Goal: Information Seeking & Learning: Learn about a topic

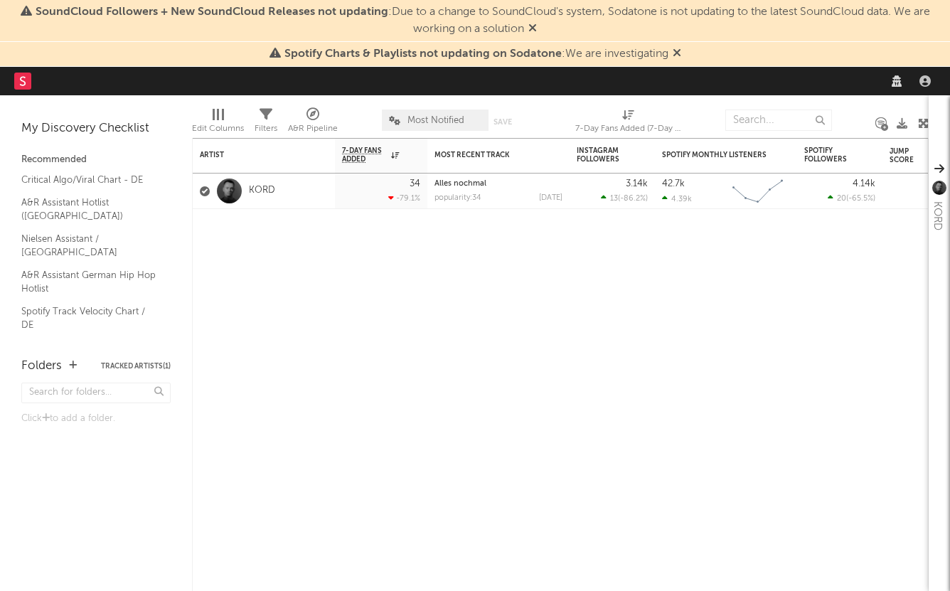
select select "recorded_music"
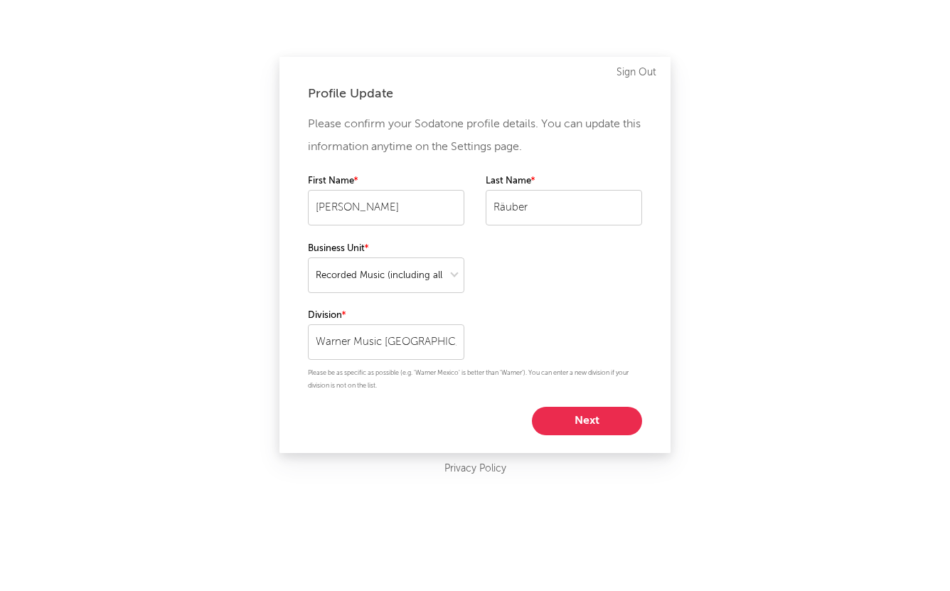
click at [605, 420] on button "Next" at bounding box center [587, 421] width 110 height 28
select select "marketing"
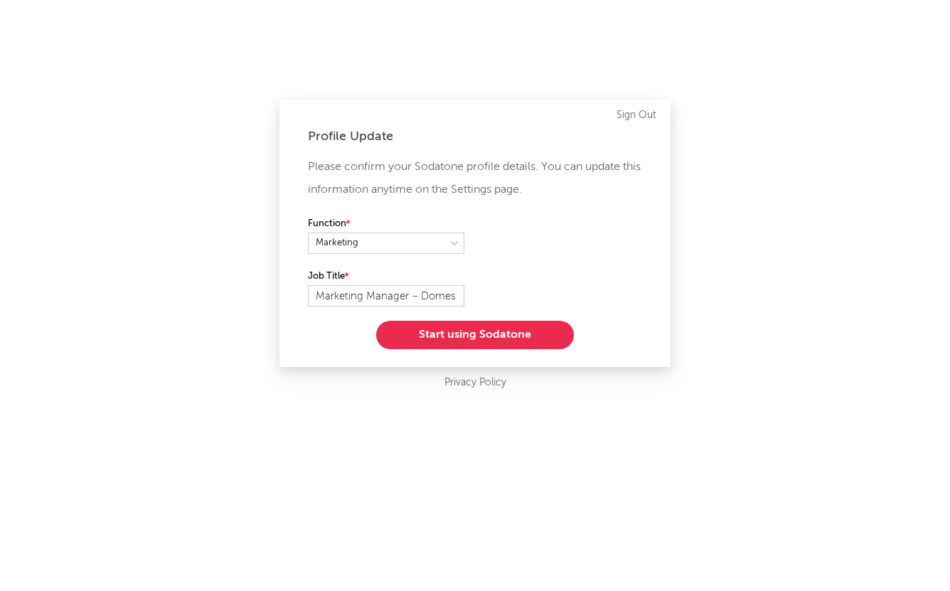
click at [481, 331] on button "Start using Sodatone" at bounding box center [475, 335] width 198 height 28
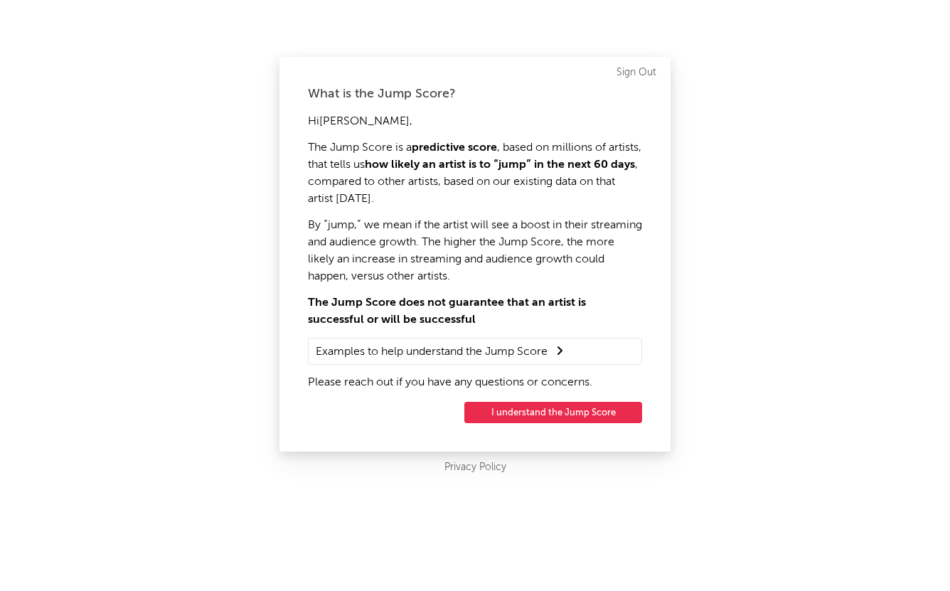
click at [518, 419] on button "I understand the Jump Score" at bounding box center [553, 412] width 178 height 21
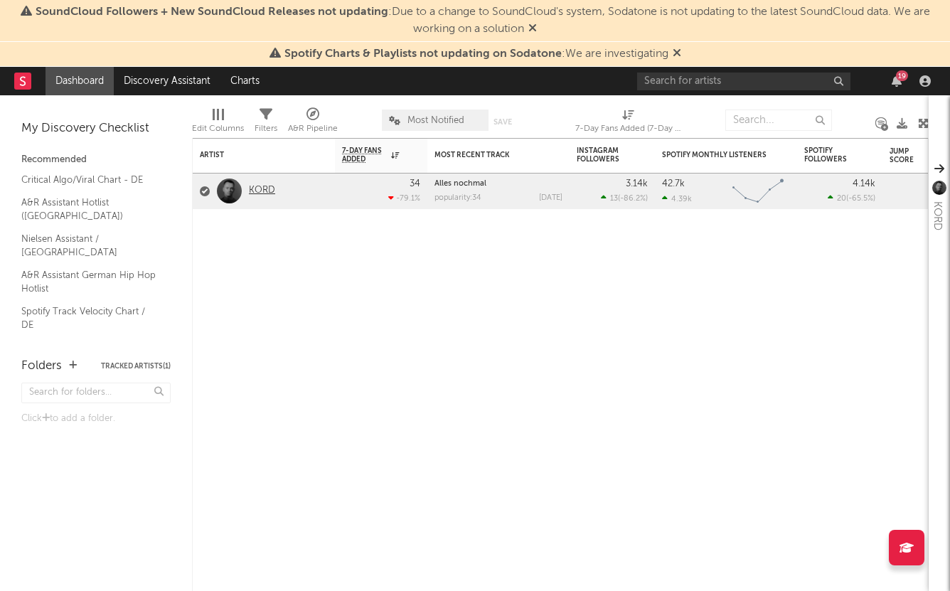
click at [259, 190] on link "KORD" at bounding box center [262, 191] width 26 height 12
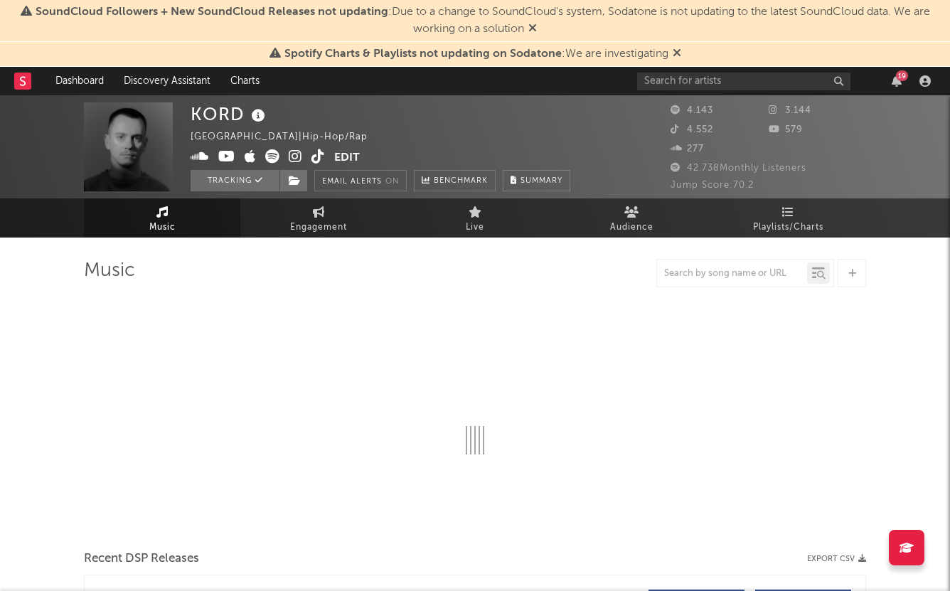
select select "6m"
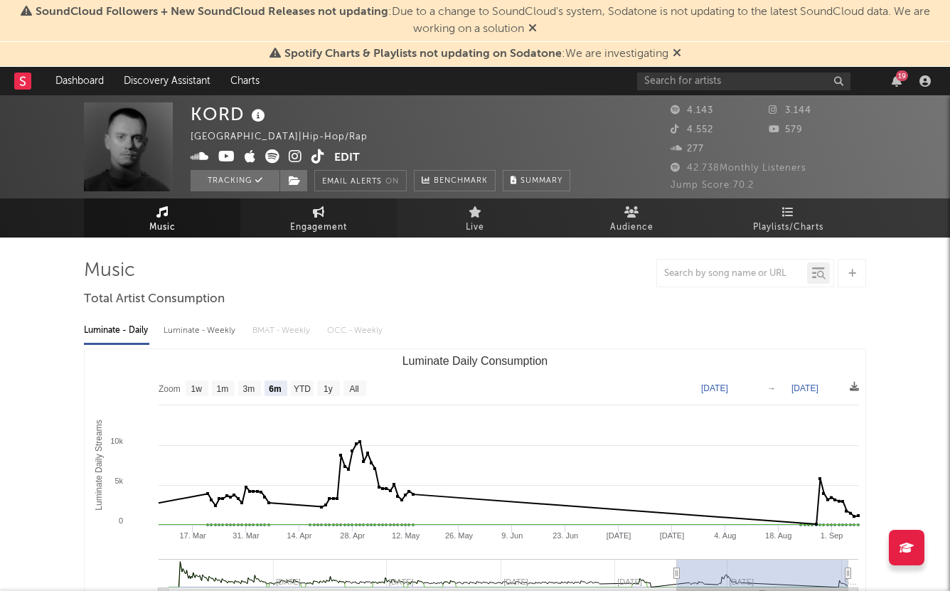
click at [316, 230] on span "Engagement" at bounding box center [318, 227] width 57 height 17
select select "1w"
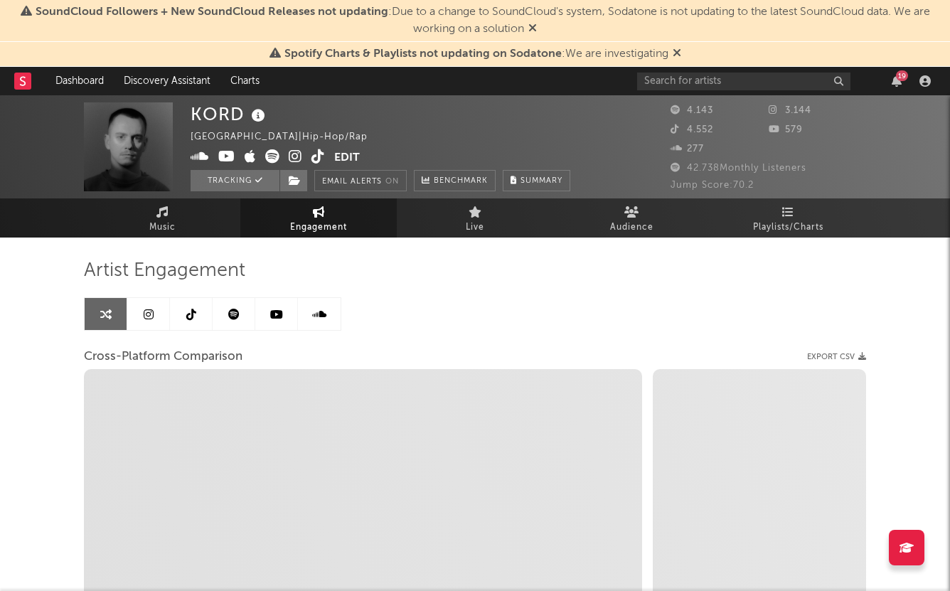
click at [151, 315] on icon at bounding box center [149, 314] width 10 height 11
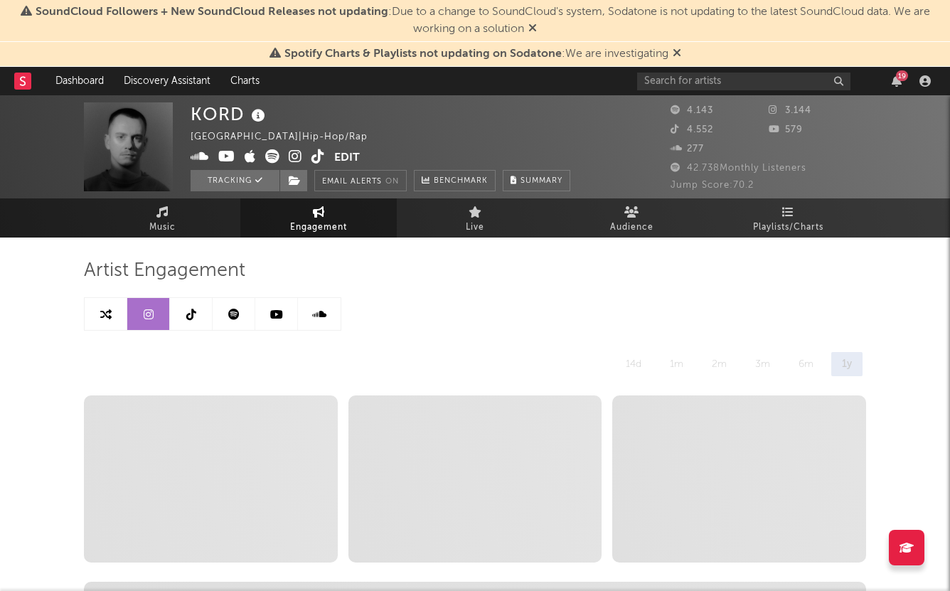
select select "6m"
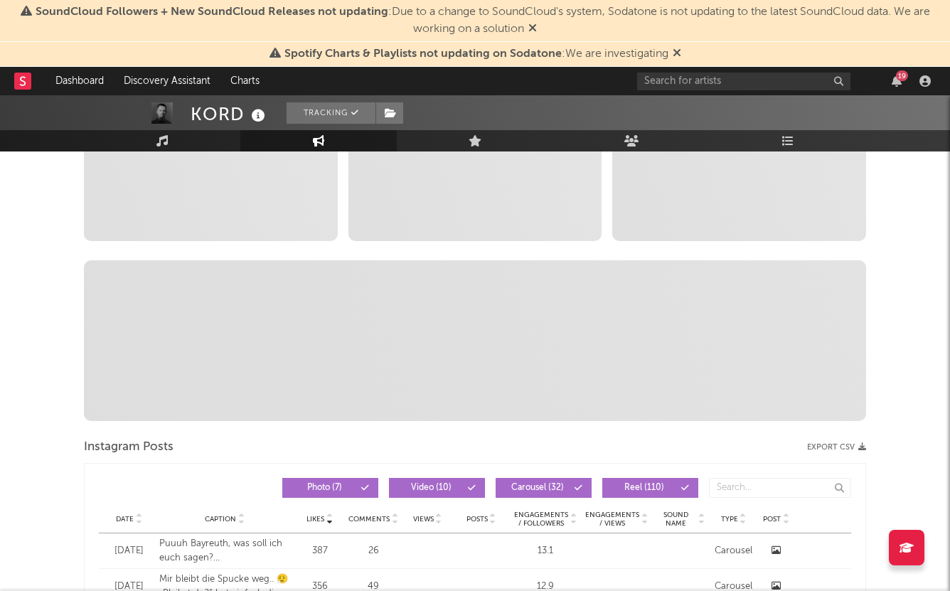
scroll to position [469, 0]
